Goal: Task Accomplishment & Management: Use online tool/utility

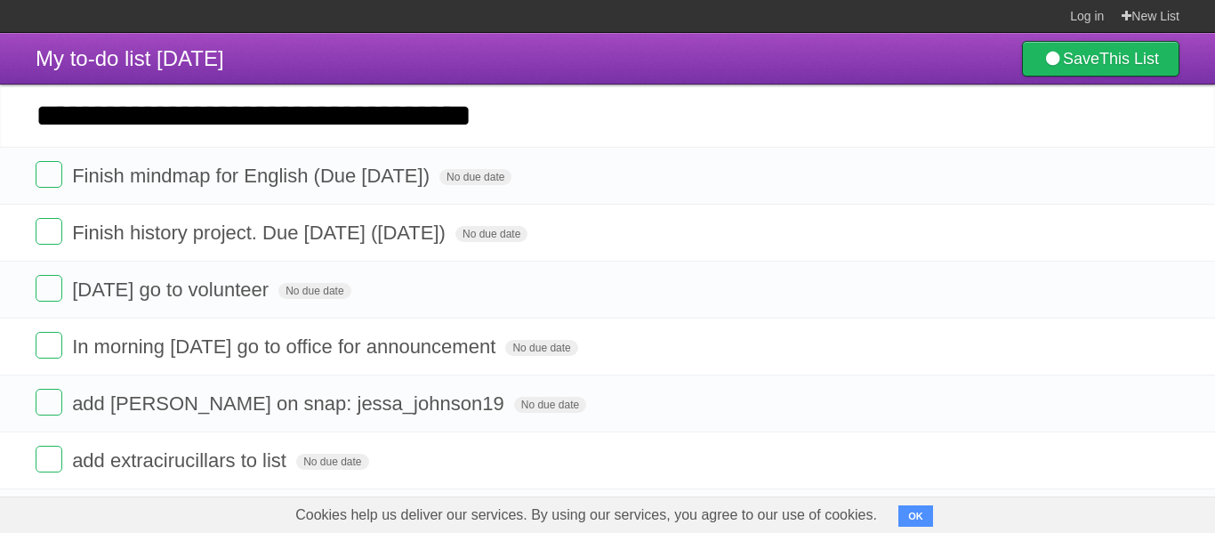
type input "**********"
click input "*********" at bounding box center [0, 0] width 0 height 0
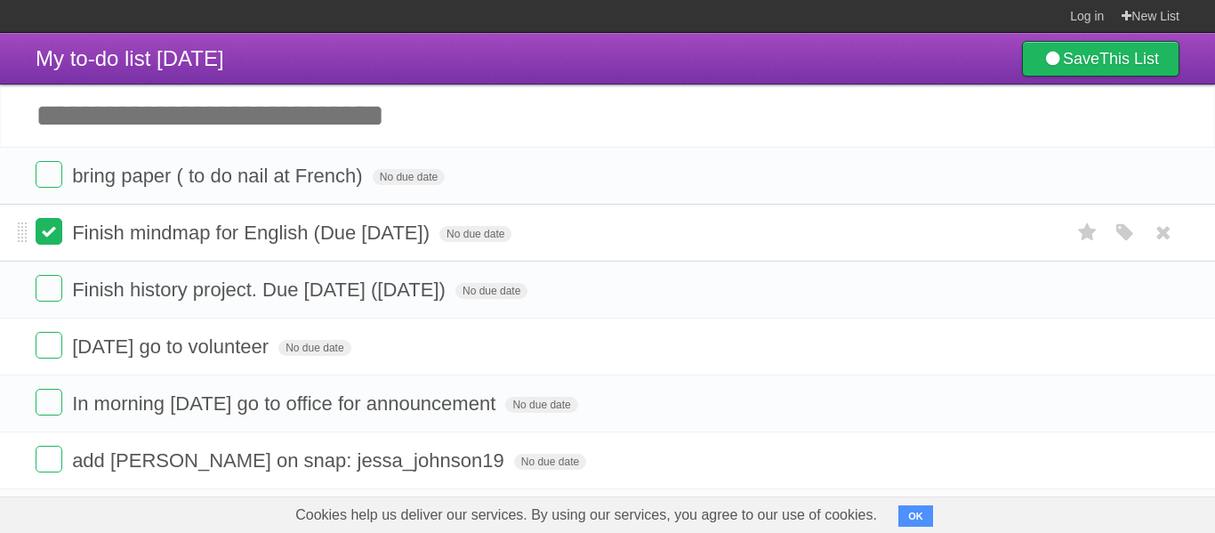
click at [47, 232] on label at bounding box center [49, 231] width 27 height 27
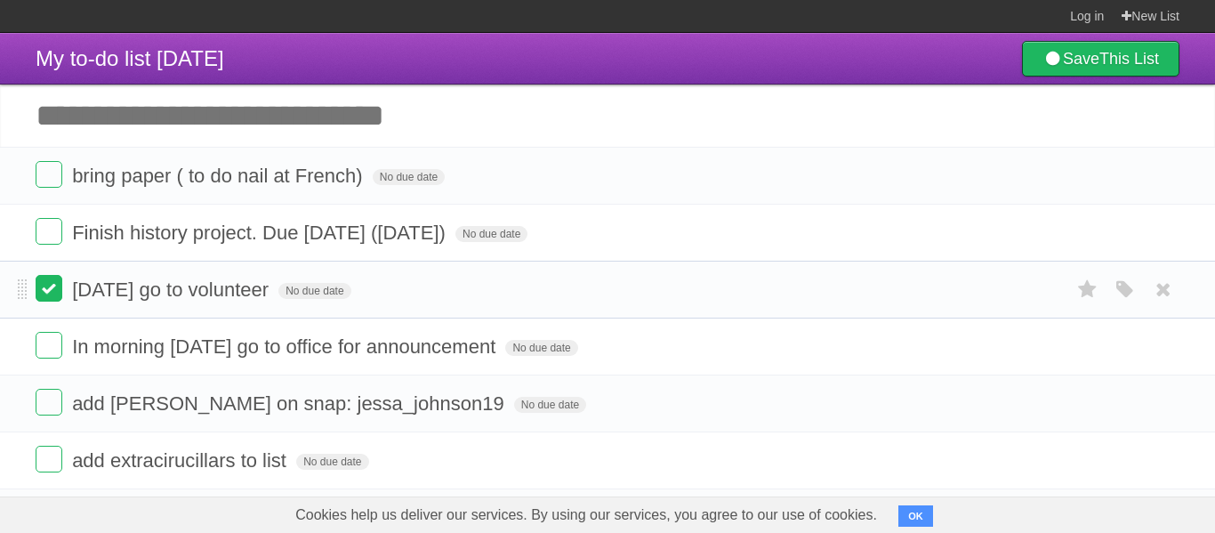
click at [58, 292] on label at bounding box center [49, 288] width 27 height 27
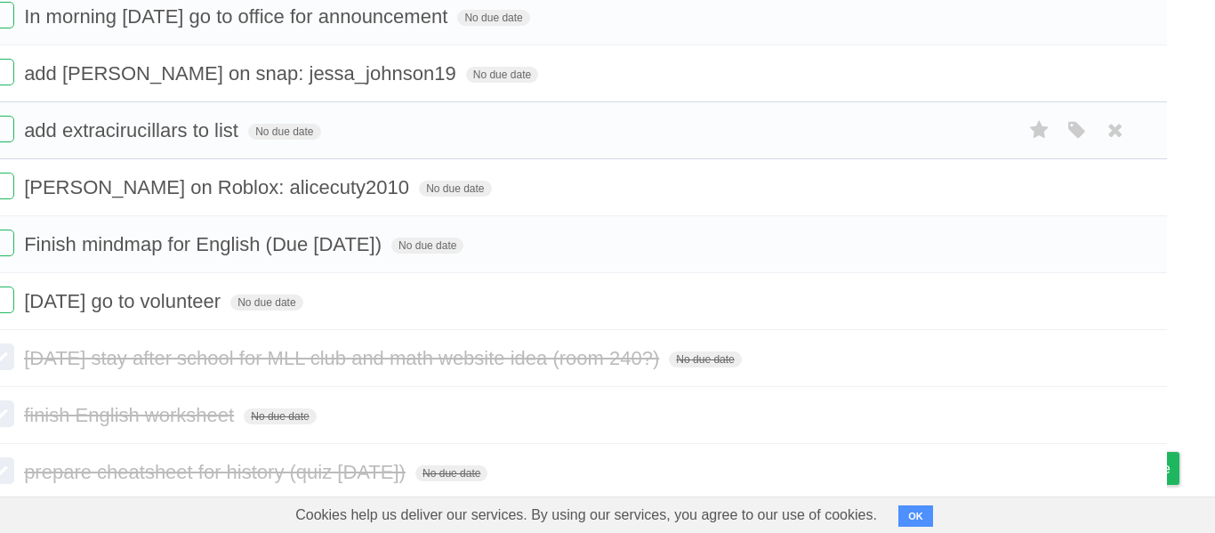
scroll to position [281, 48]
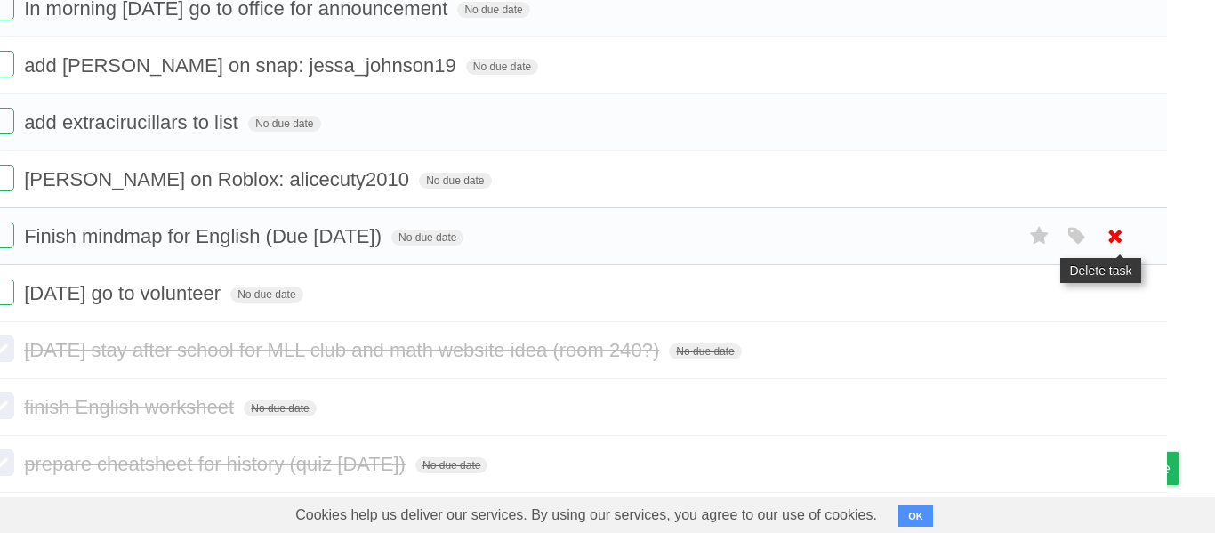
click at [1104, 238] on icon at bounding box center [1115, 236] width 25 height 29
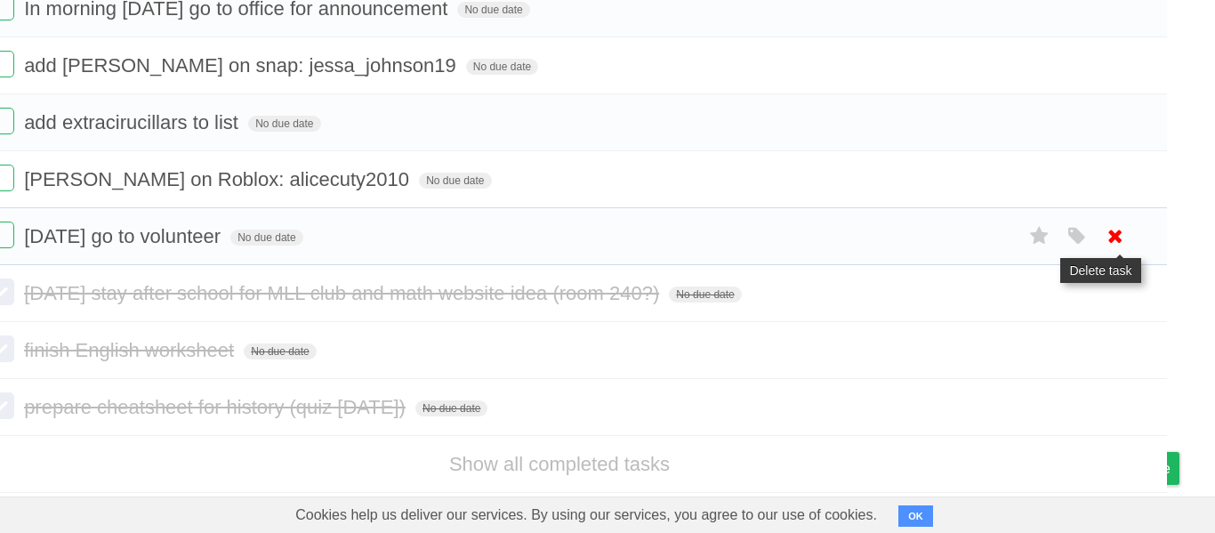
click at [1122, 237] on icon at bounding box center [1115, 236] width 25 height 29
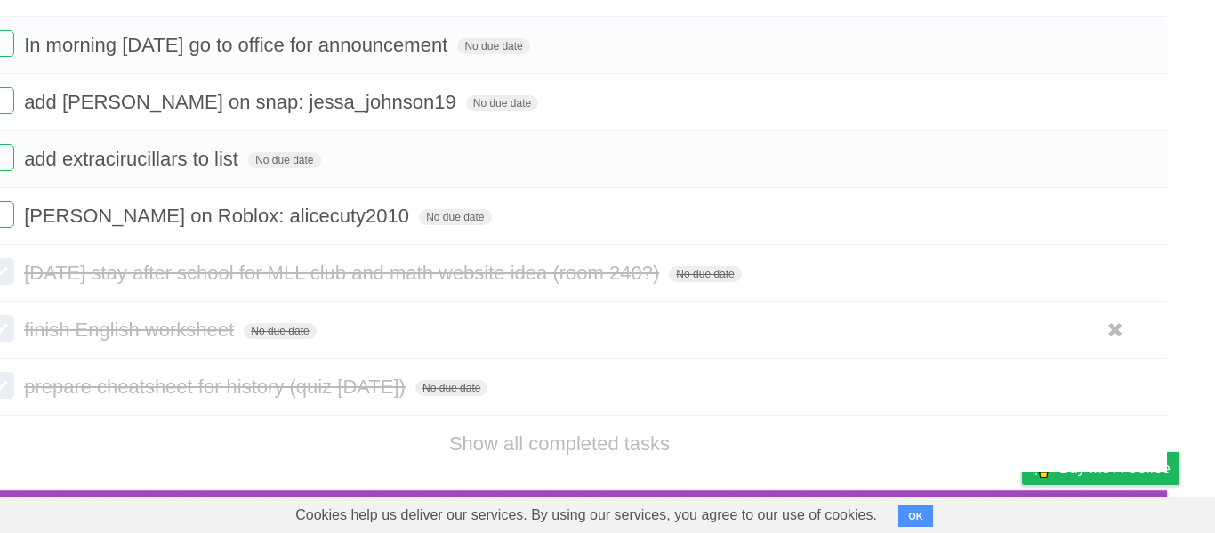
scroll to position [255, 48]
click at [1114, 375] on icon at bounding box center [1115, 386] width 25 height 29
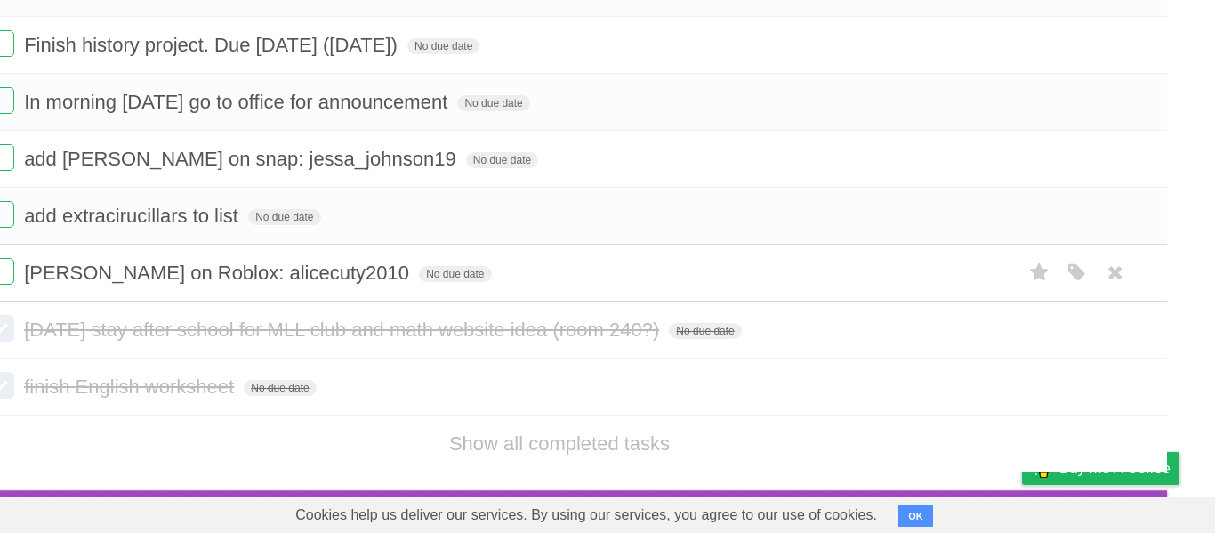
scroll to position [197, 48]
click at [1116, 327] on icon at bounding box center [1115, 329] width 25 height 29
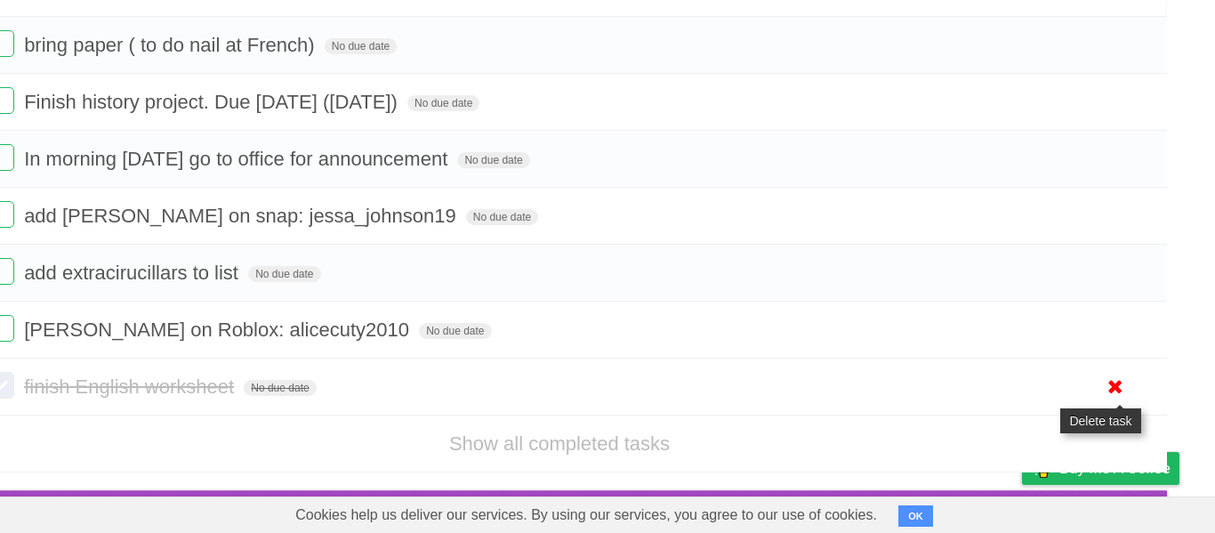
click at [1112, 388] on icon at bounding box center [1115, 386] width 25 height 29
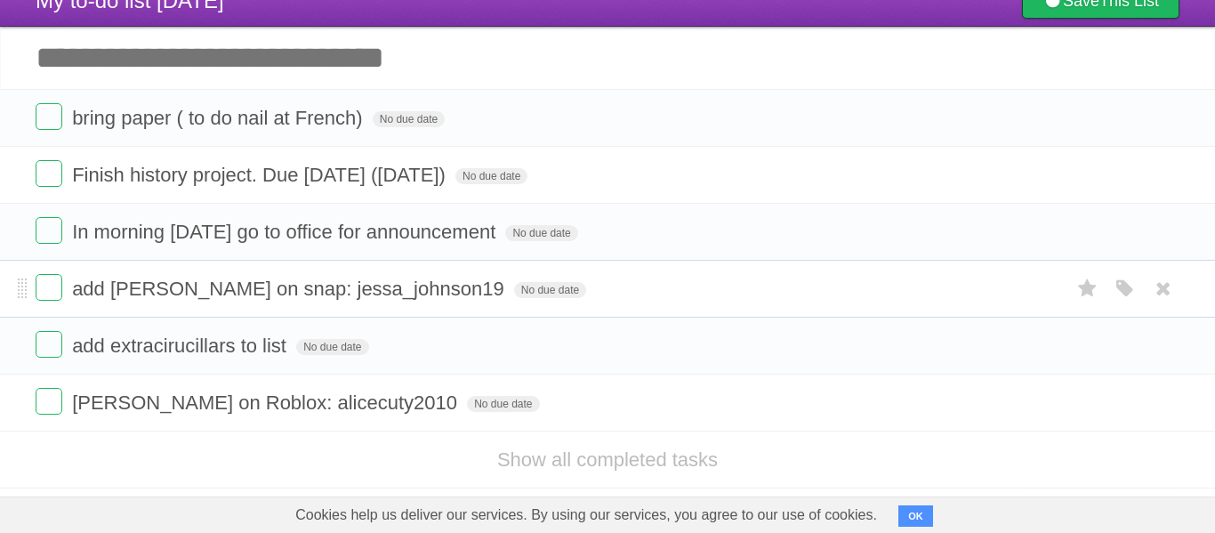
scroll to position [11, 0]
